Goal: Use online tool/utility: Utilize a website feature to perform a specific function

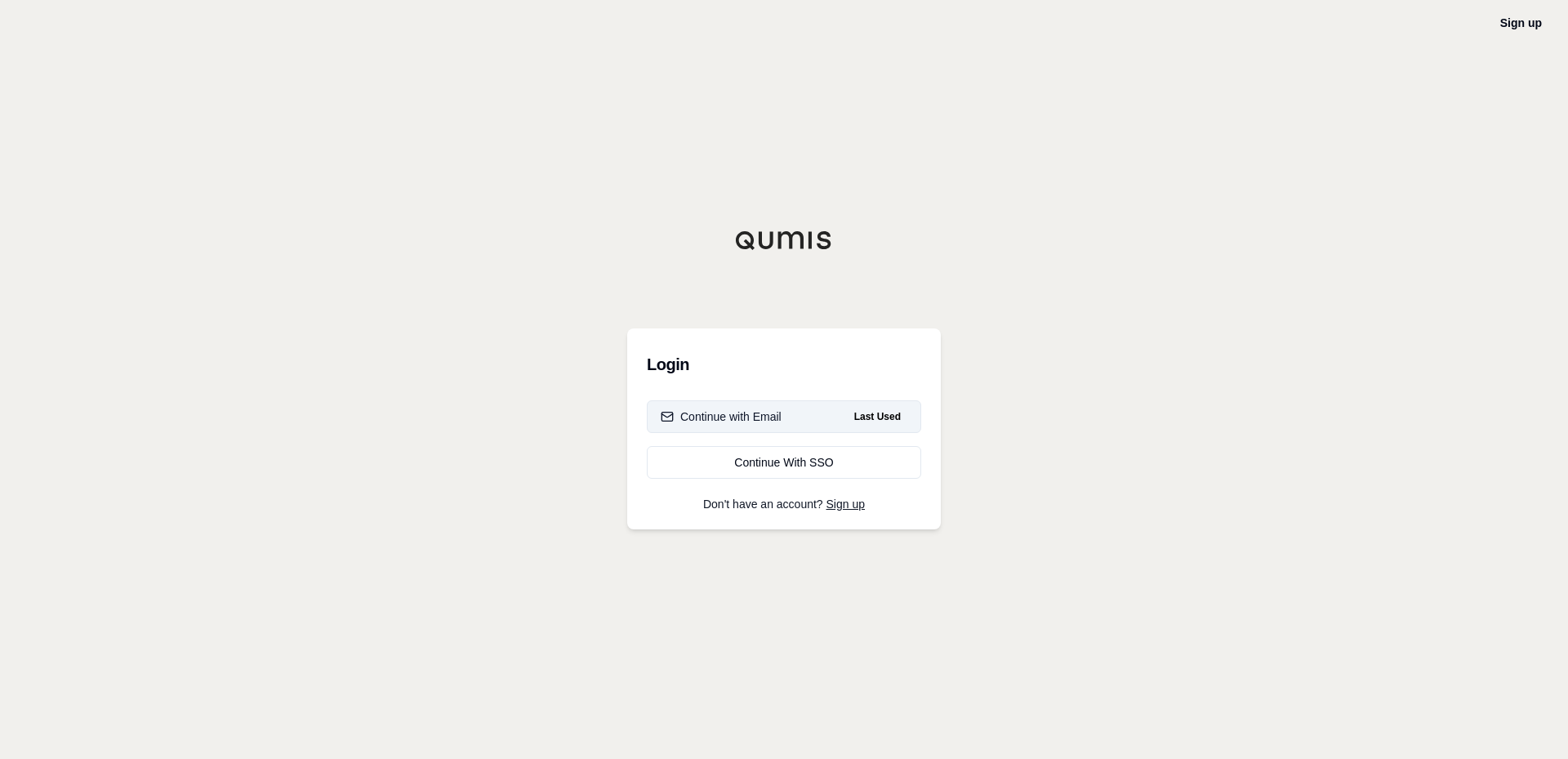
click at [718, 424] on div "Continue with Email" at bounding box center [721, 417] width 121 height 16
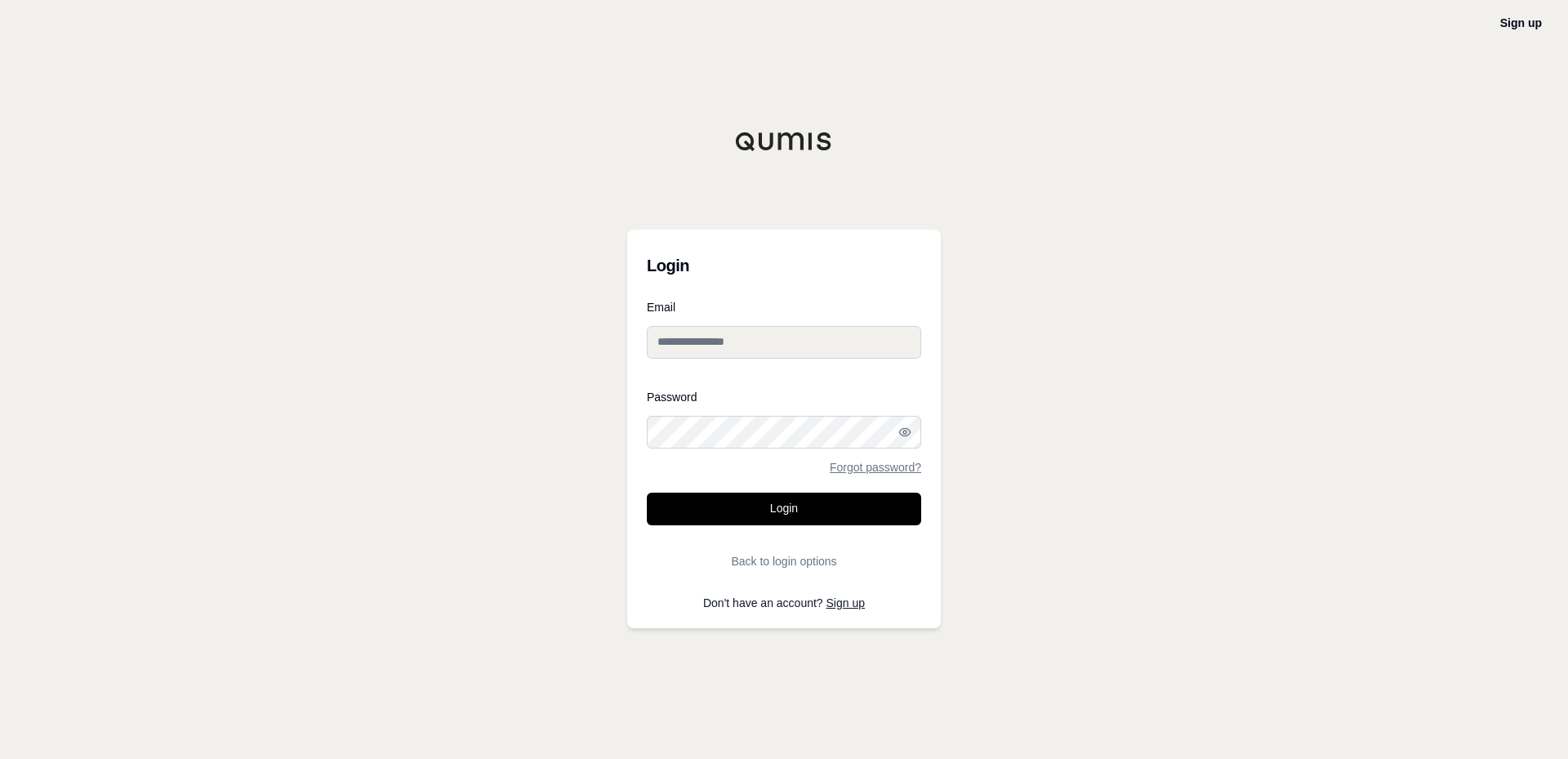
type input "**********"
click at [743, 509] on button "Login" at bounding box center [784, 509] width 274 height 33
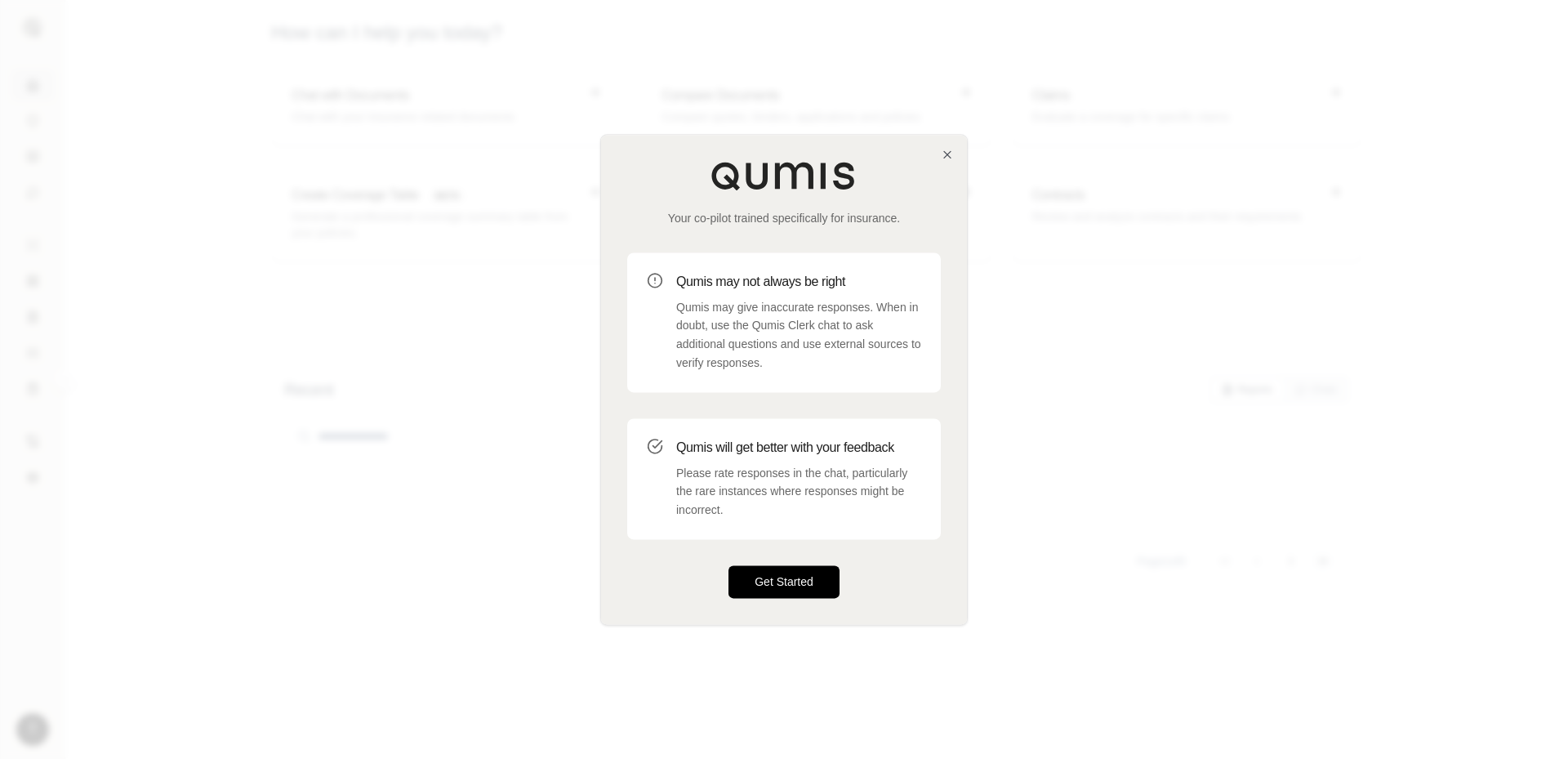
click at [757, 581] on button "Get Started" at bounding box center [784, 582] width 111 height 33
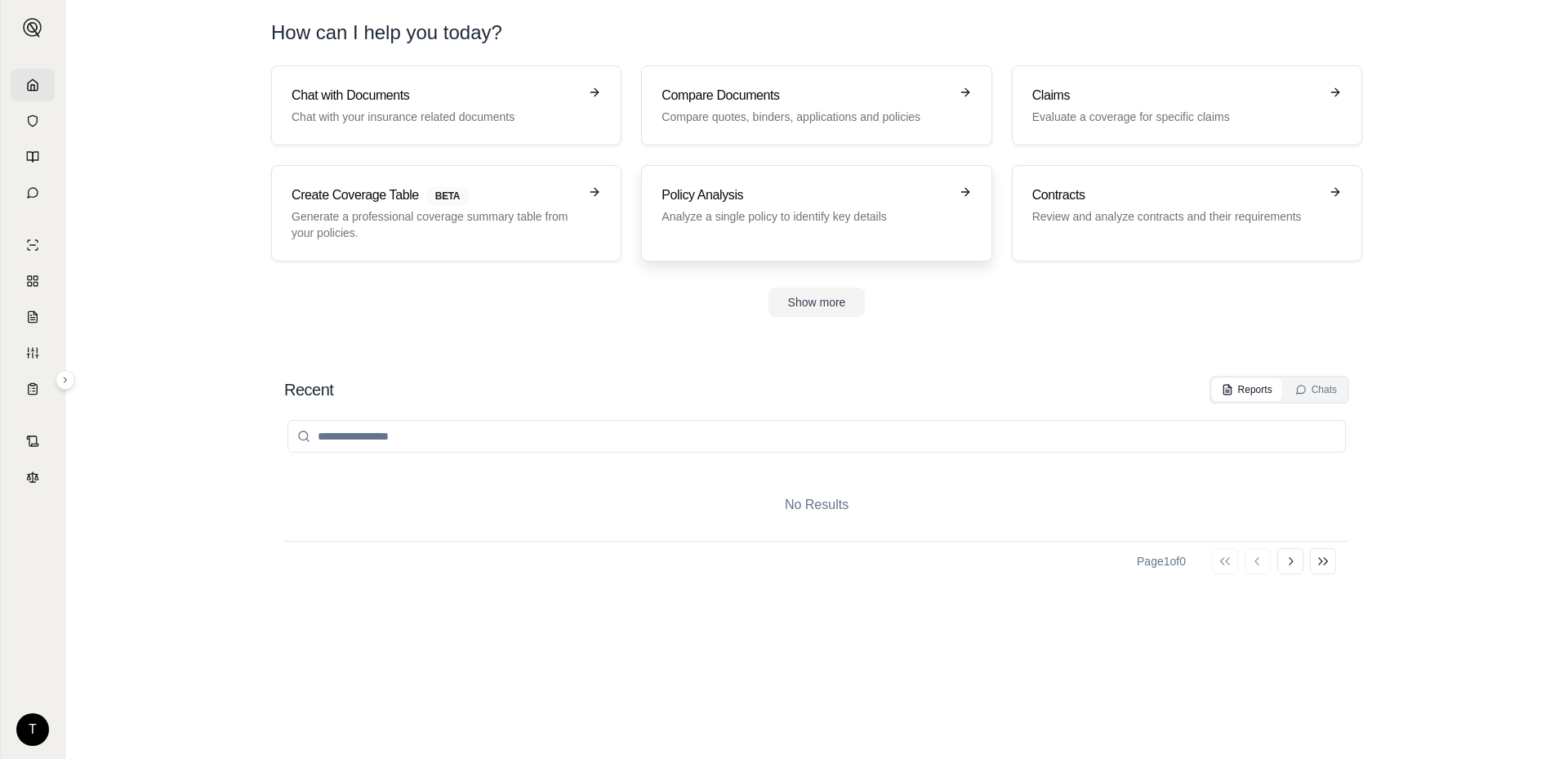
click at [728, 203] on h3 "Policy Analysis" at bounding box center [804, 195] width 287 height 20
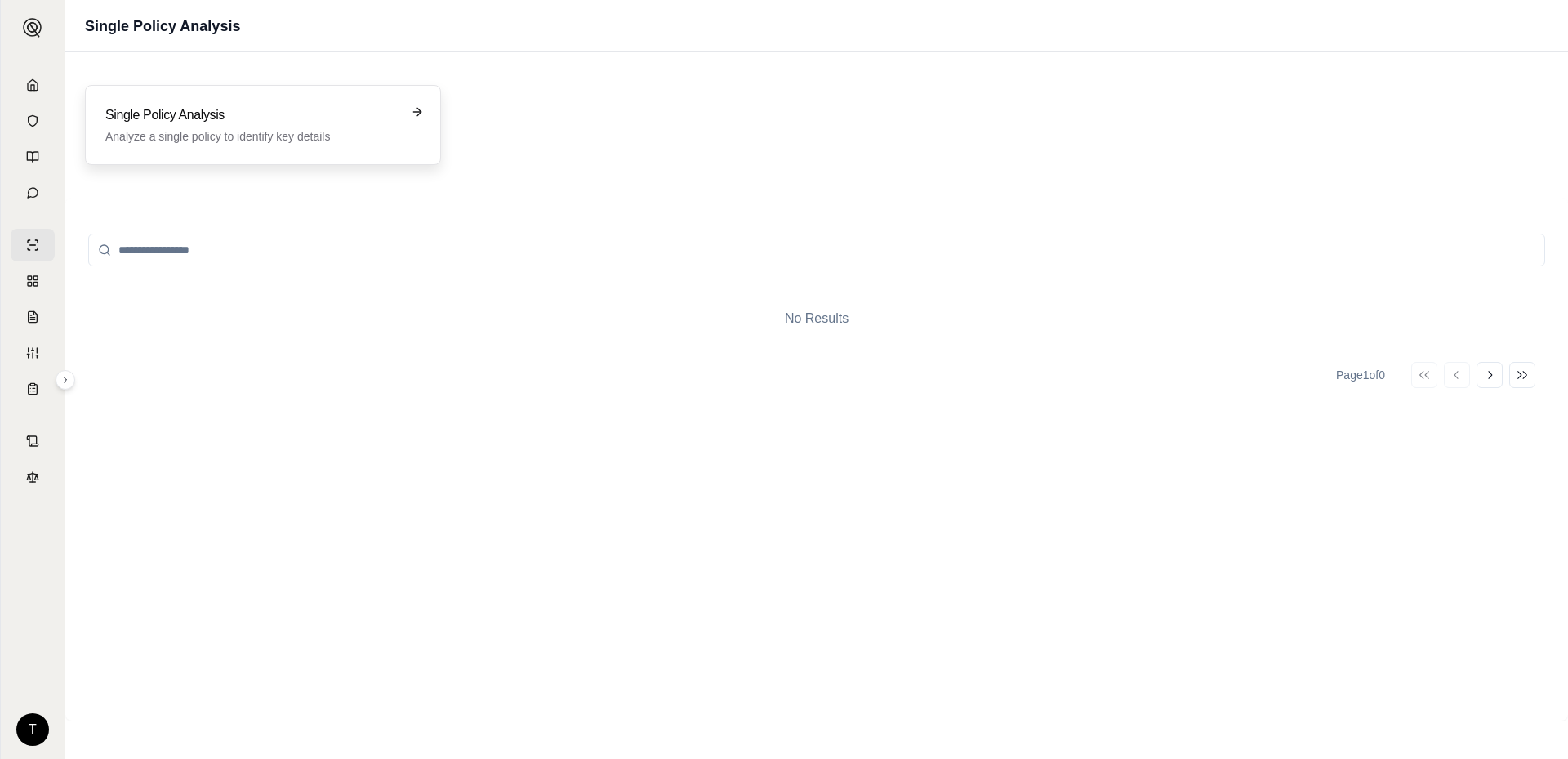
click at [394, 115] on h3 "Single Policy Analysis" at bounding box center [252, 115] width 292 height 20
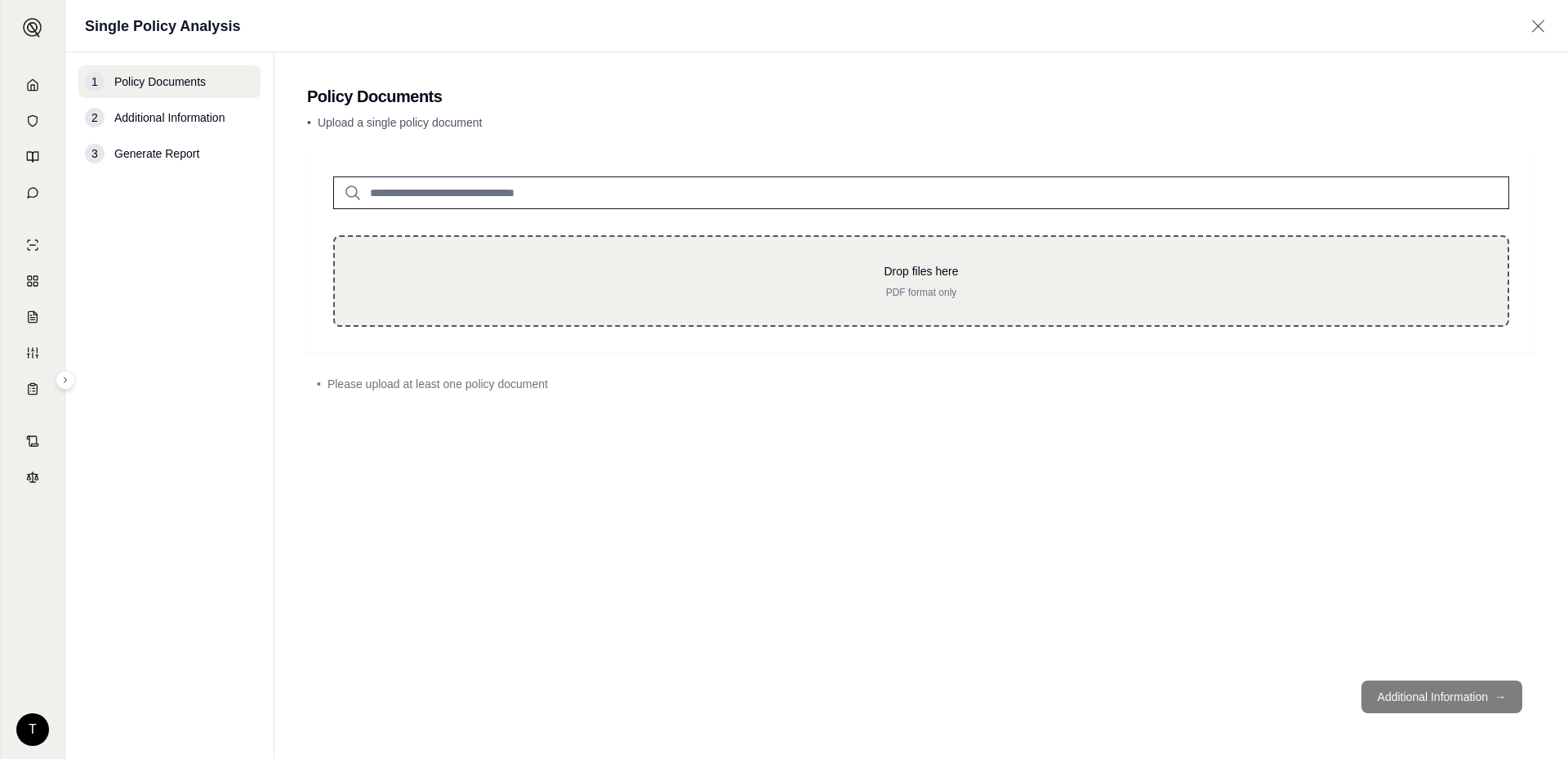
click at [755, 287] on p "PDF format only" at bounding box center [921, 292] width 1120 height 13
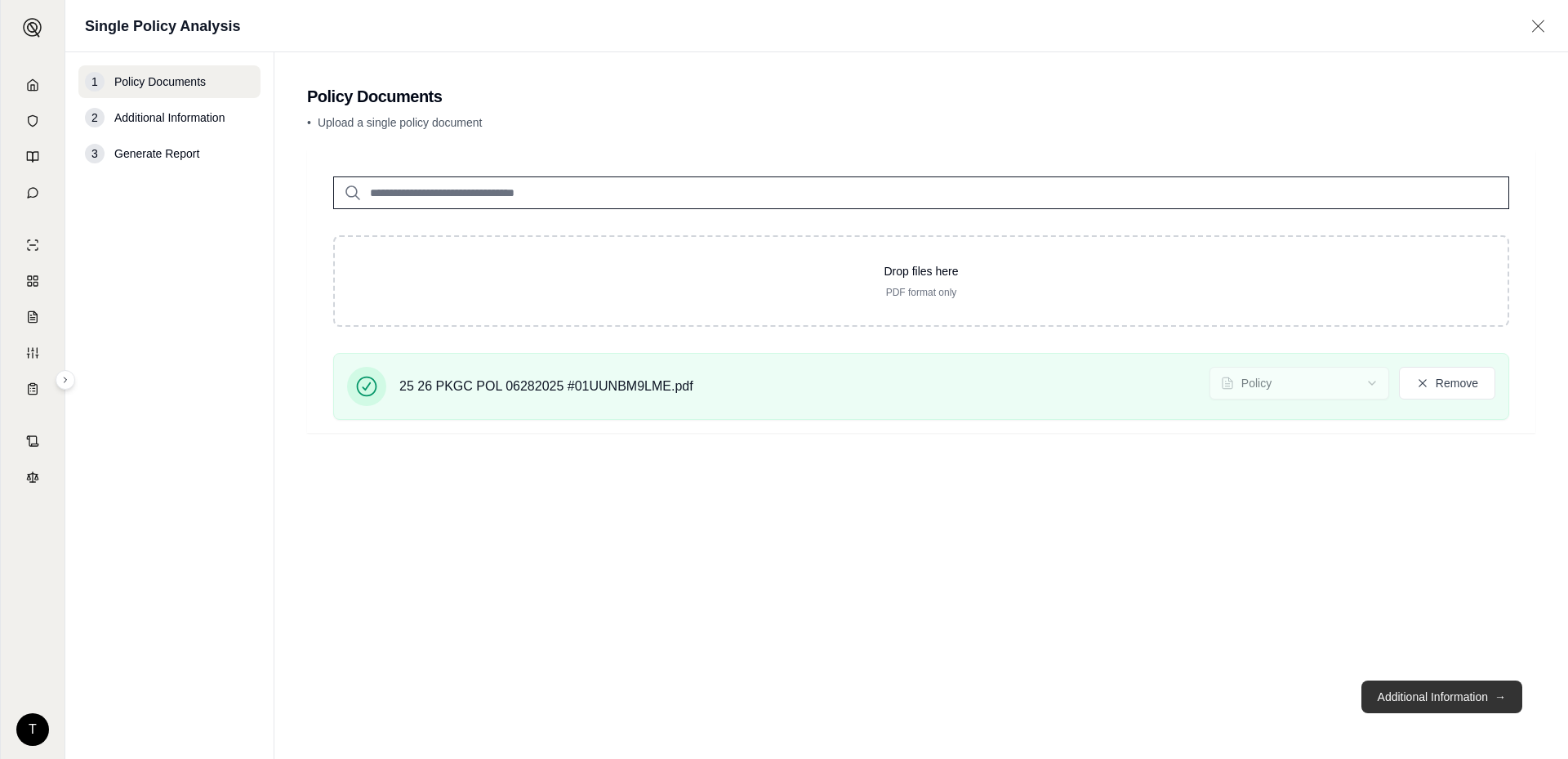
click at [1393, 682] on button "Additional Information →" at bounding box center [1441, 697] width 161 height 33
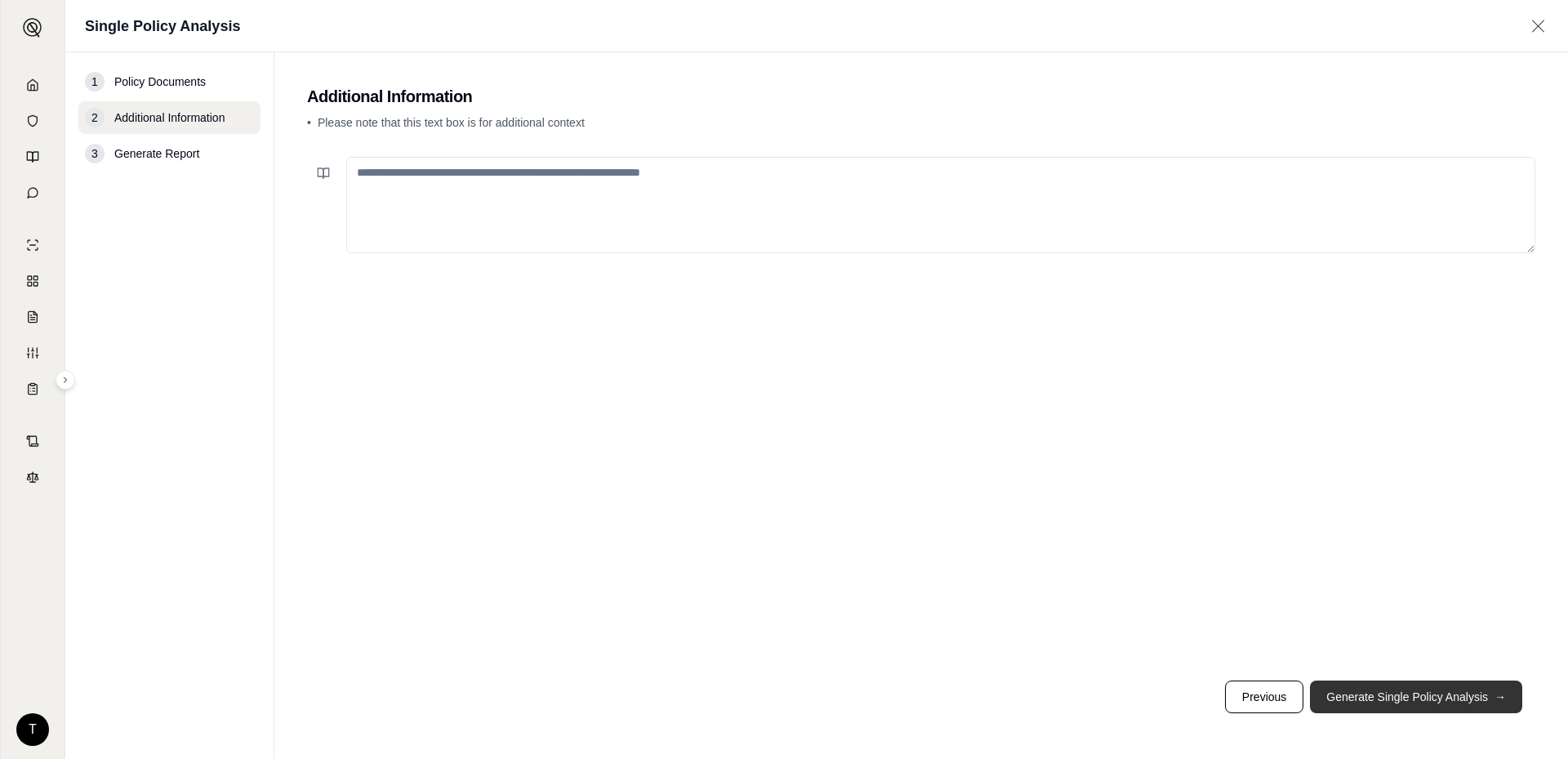
click at [1371, 686] on button "Generate Single Policy Analysis →" at bounding box center [1416, 697] width 212 height 33
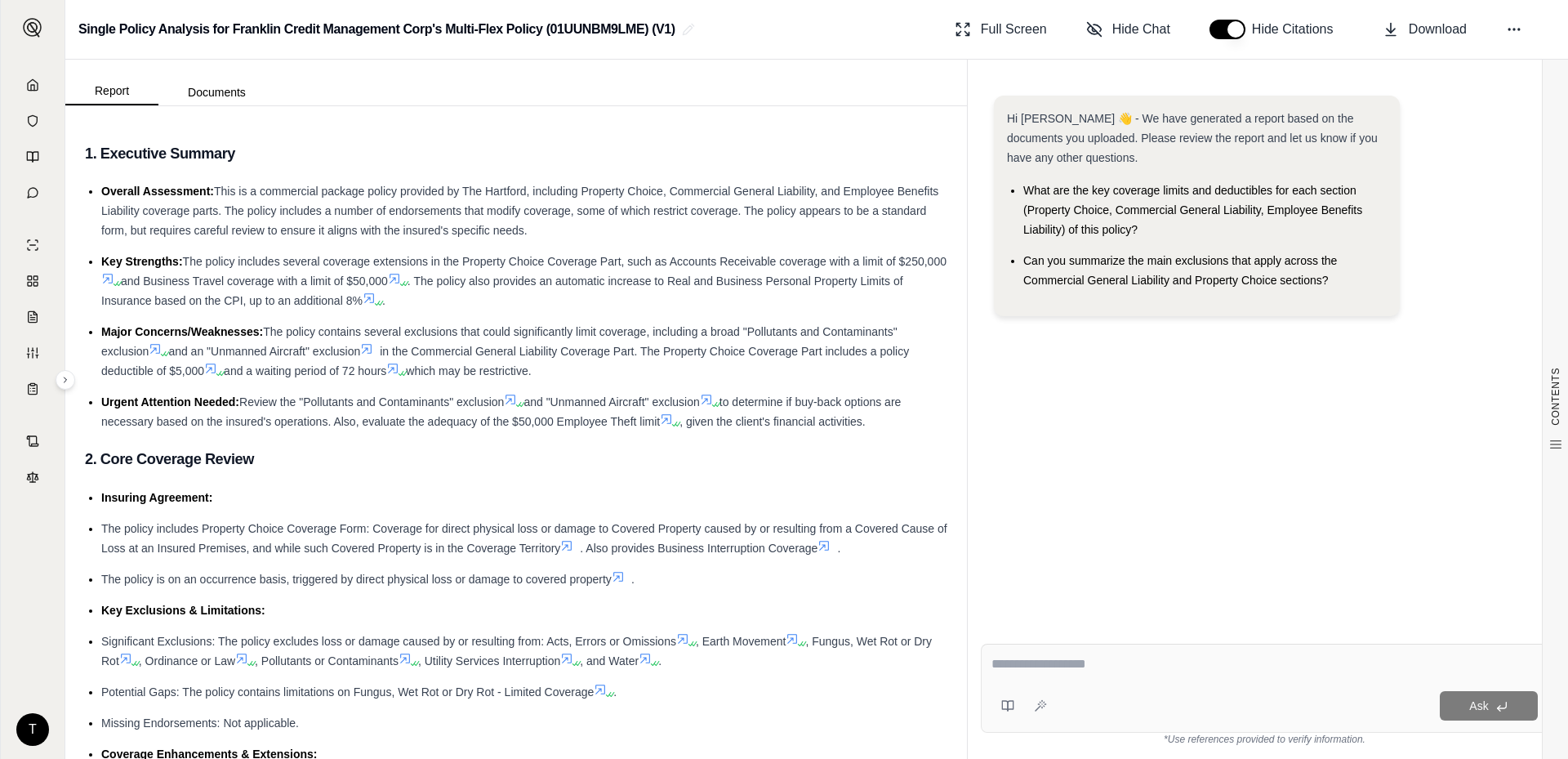
click at [1037, 665] on textarea at bounding box center [1264, 664] width 546 height 20
type textarea "**********"
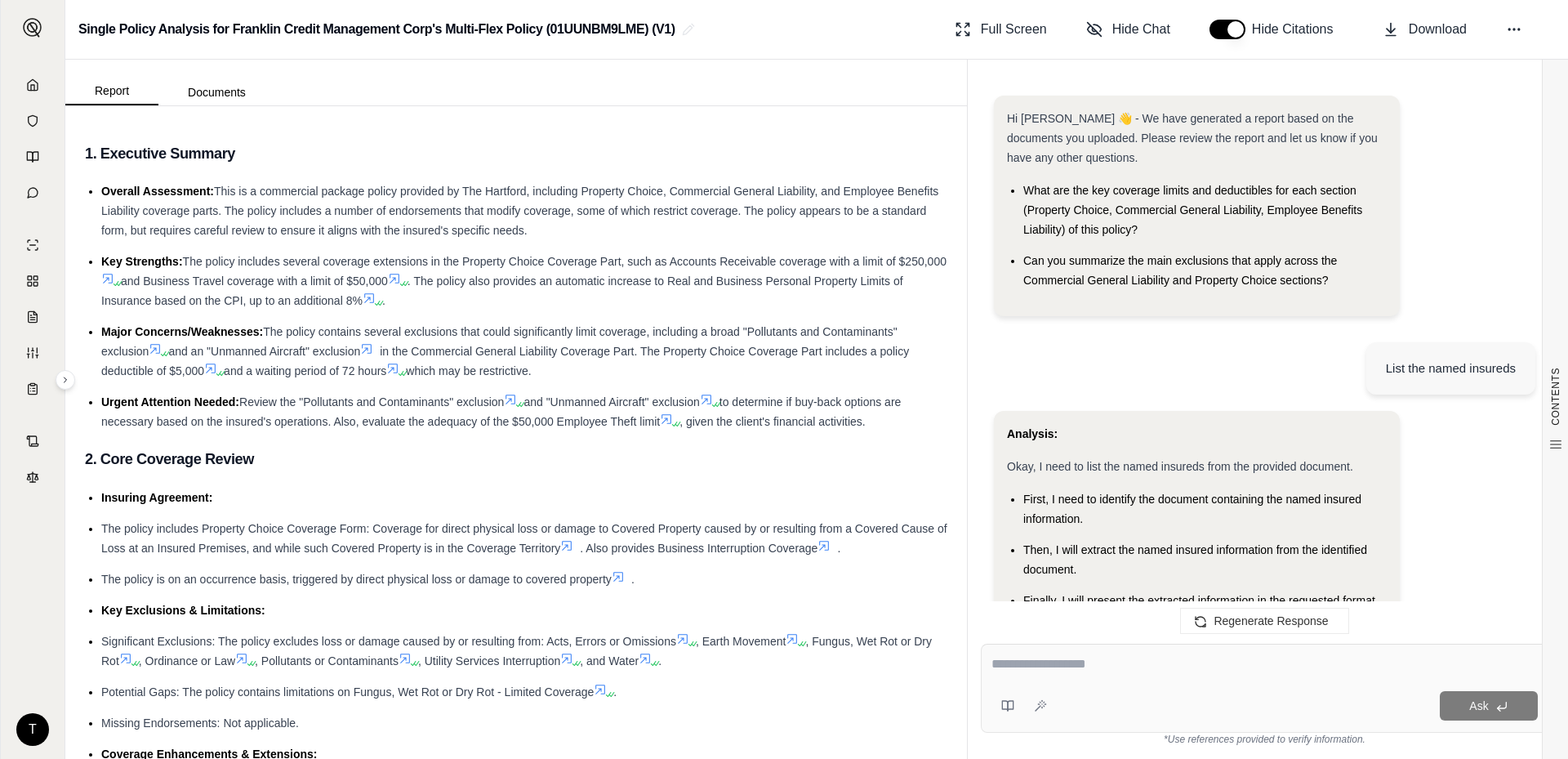
scroll to position [1110, 0]
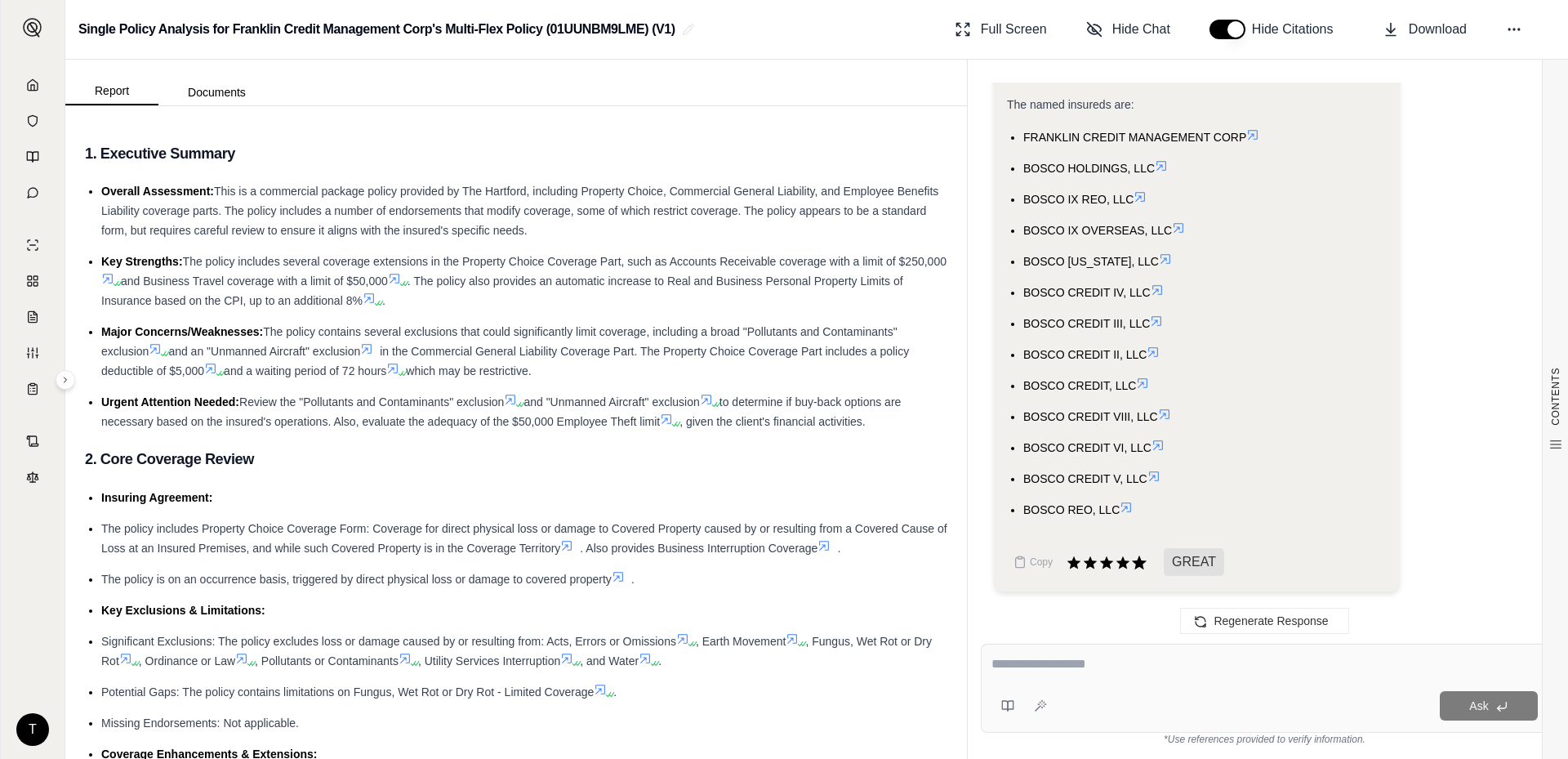
click at [1138, 565] on icon at bounding box center [1139, 562] width 15 height 14
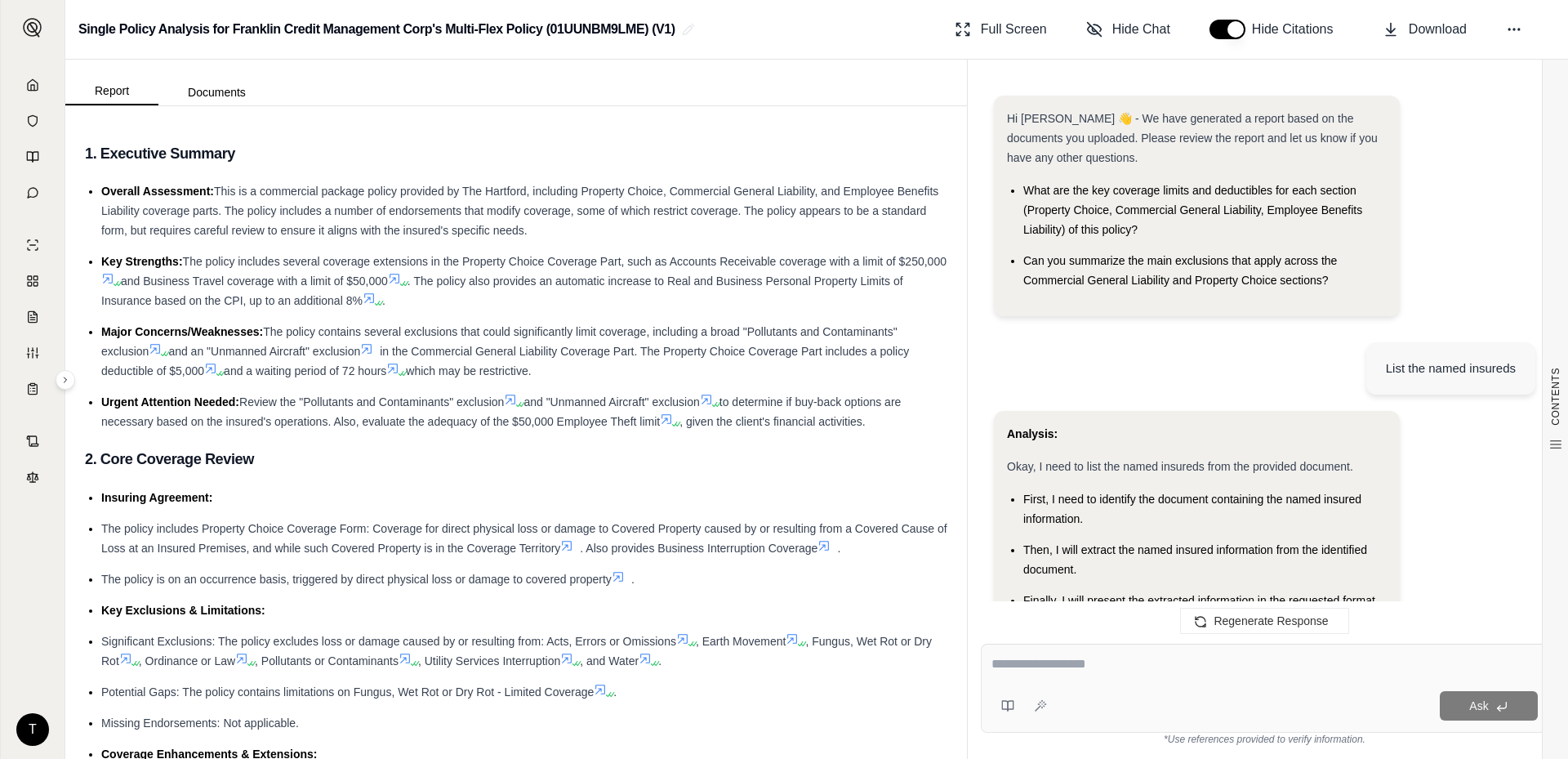
scroll to position [1245, 0]
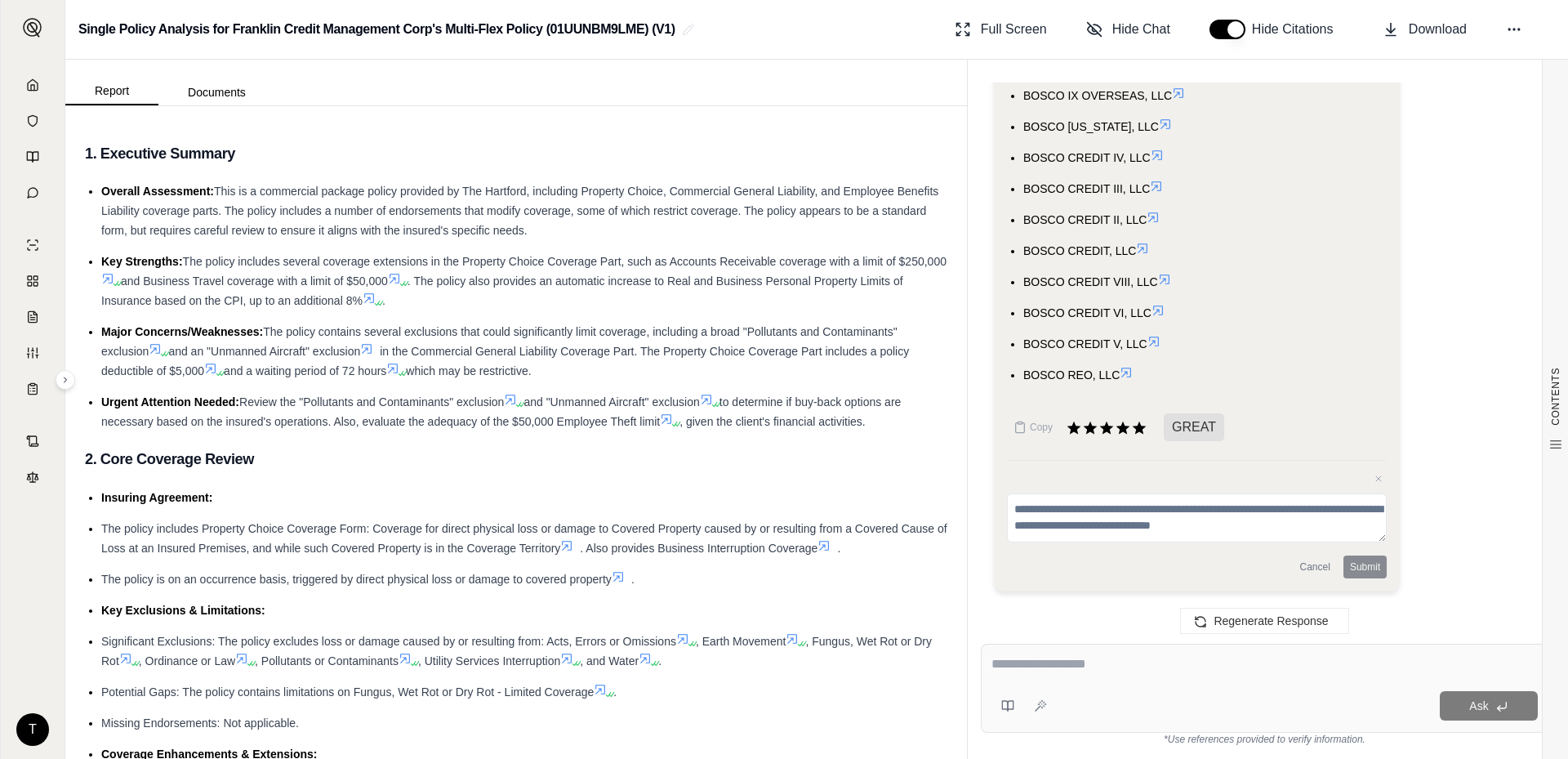
click at [1357, 569] on div "Cancel Submit" at bounding box center [1196, 567] width 380 height 23
click at [1197, 526] on textarea at bounding box center [1196, 518] width 380 height 49
click at [1373, 569] on div "Cancel Submit" at bounding box center [1196, 567] width 380 height 23
